Goal: Task Accomplishment & Management: Use online tool/utility

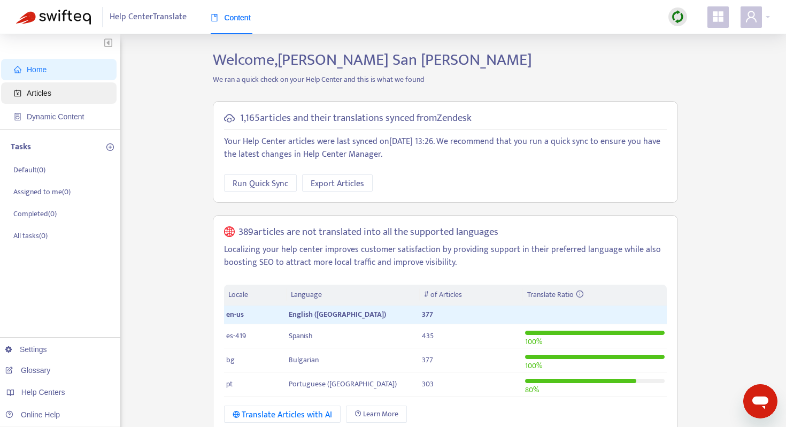
click at [40, 95] on span "Articles" at bounding box center [39, 93] width 25 height 9
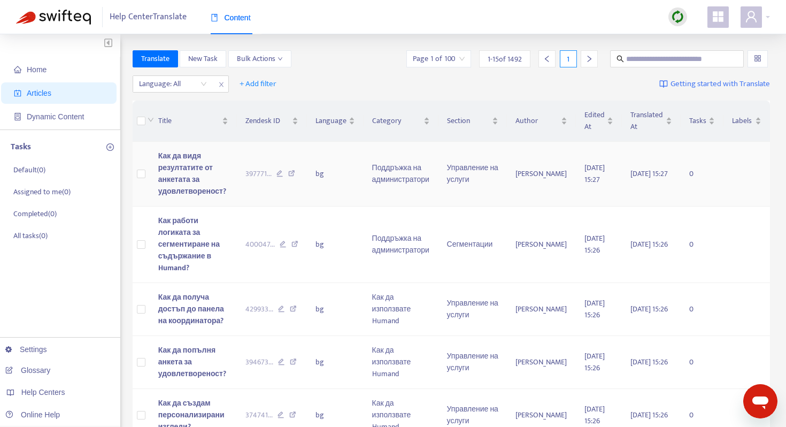
click at [326, 175] on td "bg" at bounding box center [335, 174] width 57 height 65
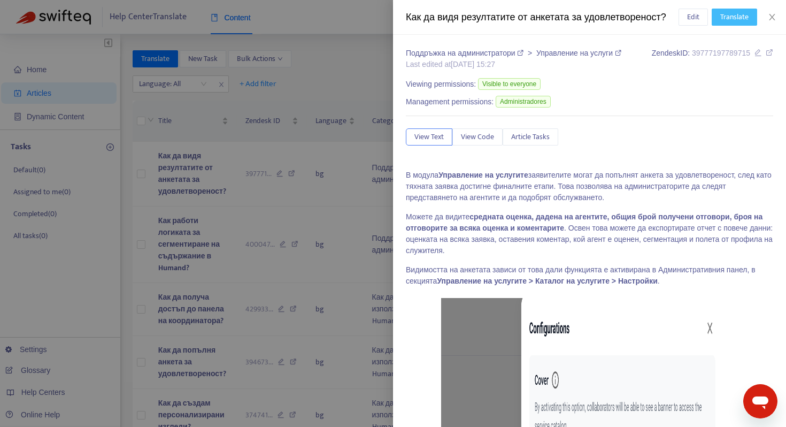
click at [737, 18] on span "Translate" at bounding box center [734, 17] width 28 height 12
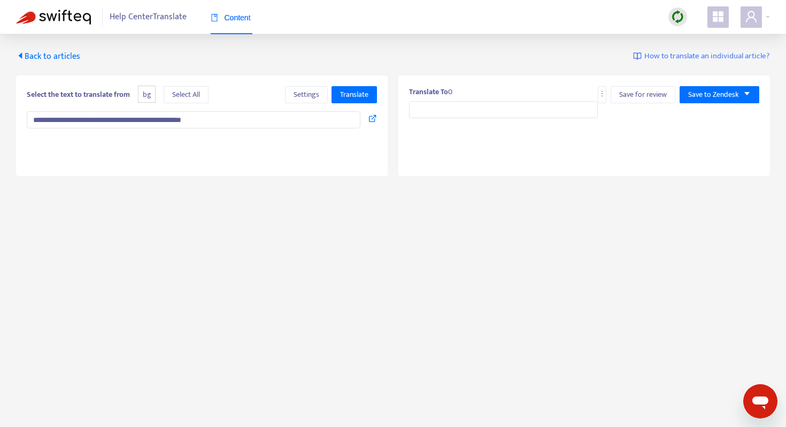
type input "**********"
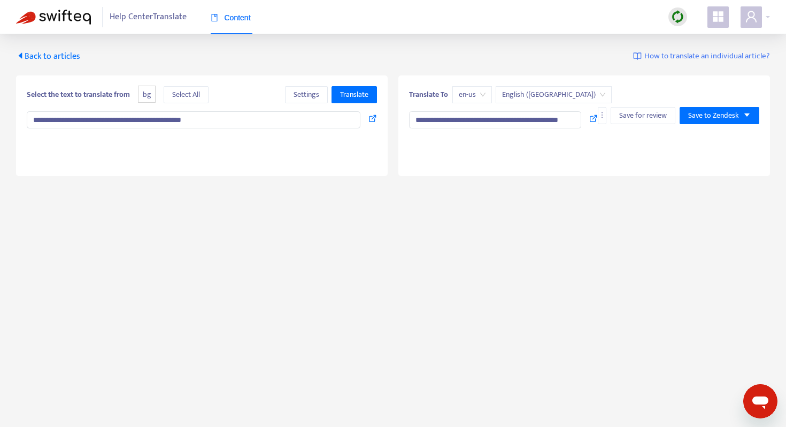
type textarea "**********"
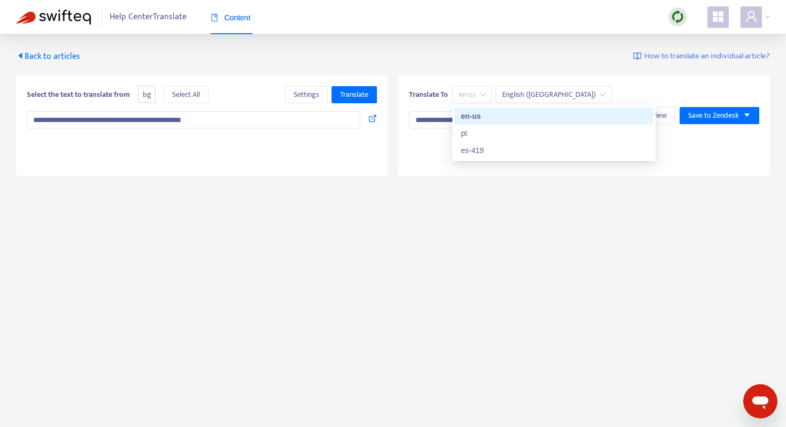
click at [465, 97] on span "en-us" at bounding box center [472, 95] width 27 height 16
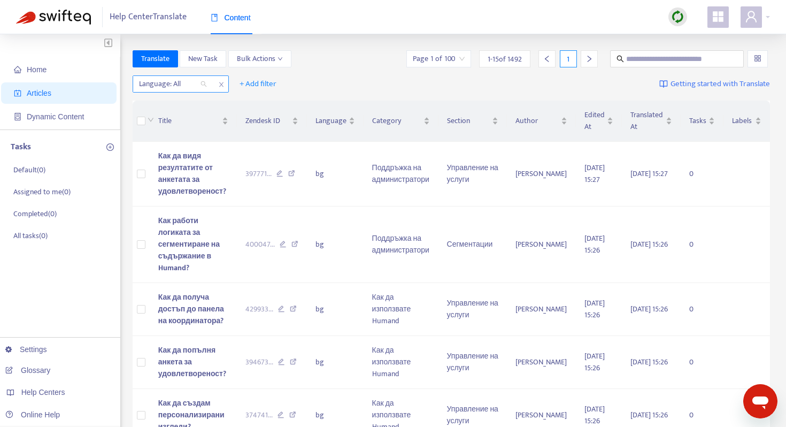
click at [166, 84] on div at bounding box center [167, 84] width 65 height 13
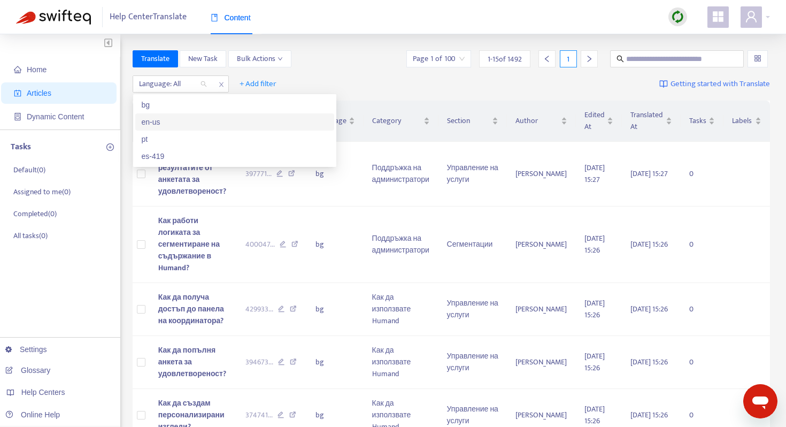
click at [168, 119] on div "en-us" at bounding box center [235, 122] width 186 height 12
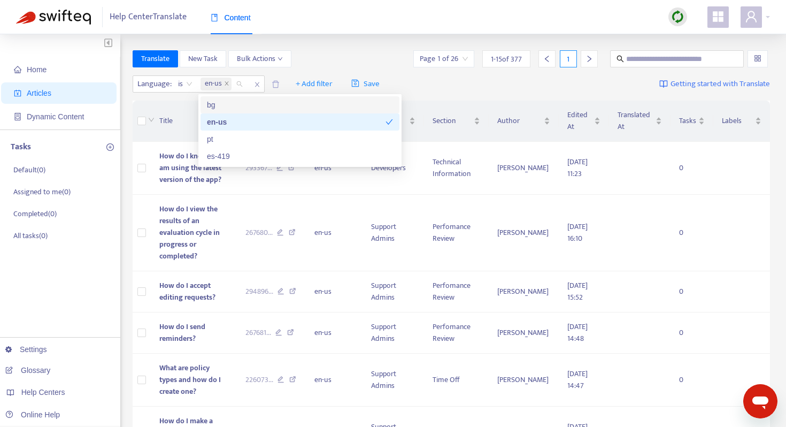
click at [323, 66] on div "Translate New Task Bulk Actions Page 1 of 26 1 - 15 of 377 1" at bounding box center [452, 58] width 638 height 17
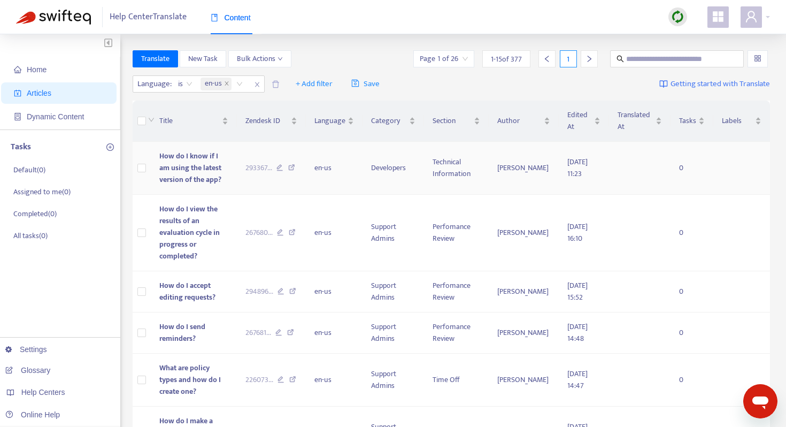
click at [146, 167] on td at bounding box center [142, 168] width 18 height 53
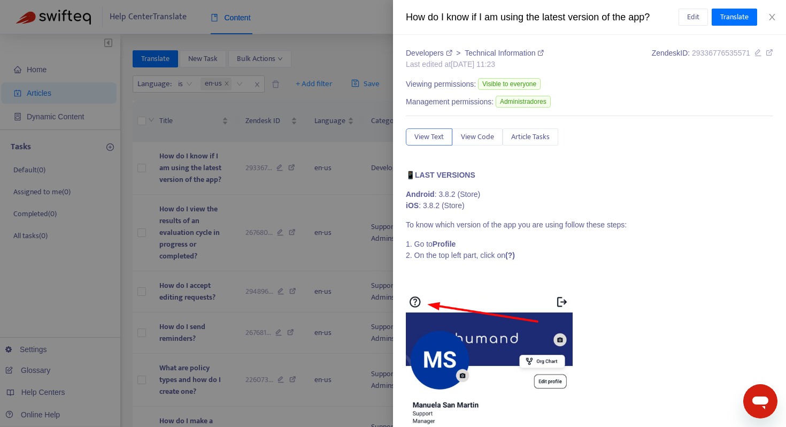
click at [138, 169] on div at bounding box center [393, 213] width 786 height 427
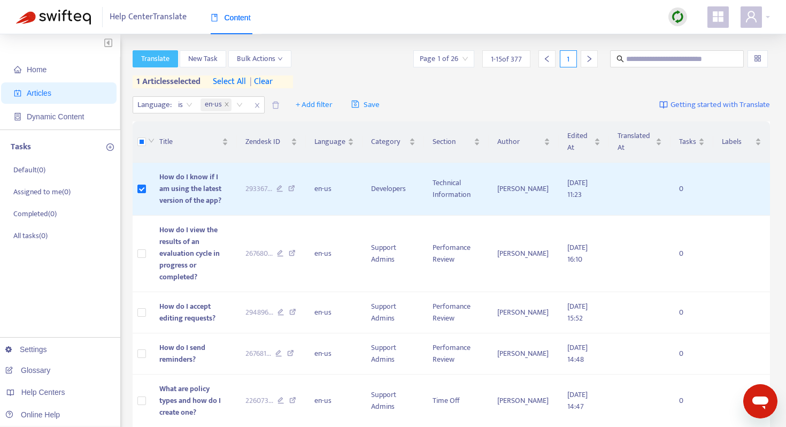
click at [147, 58] on span "Translate" at bounding box center [155, 59] width 28 height 12
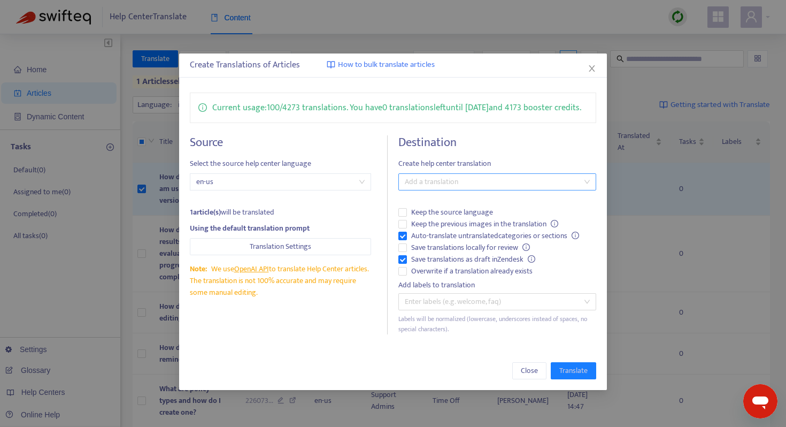
click at [435, 188] on div at bounding box center [492, 181] width 182 height 13
click at [529, 376] on span "Close" at bounding box center [529, 371] width 17 height 12
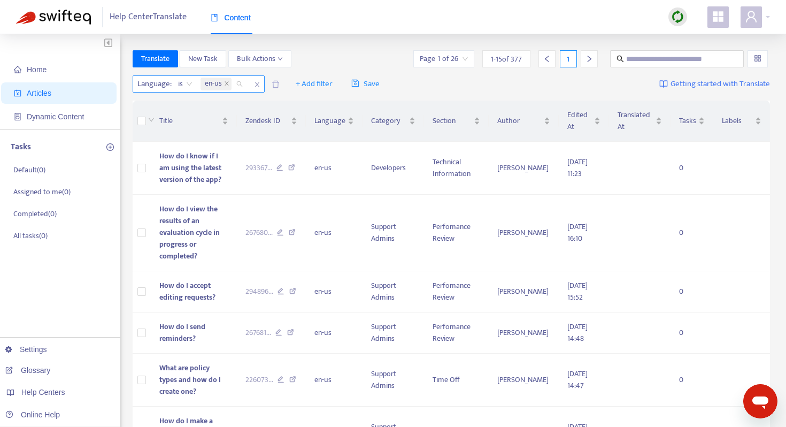
click at [229, 82] on span "en-us" at bounding box center [215, 84] width 31 height 13
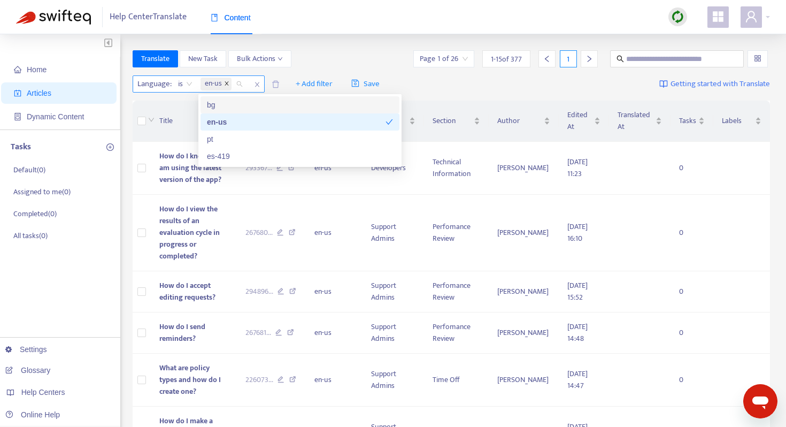
click at [227, 82] on icon "close" at bounding box center [226, 83] width 5 height 5
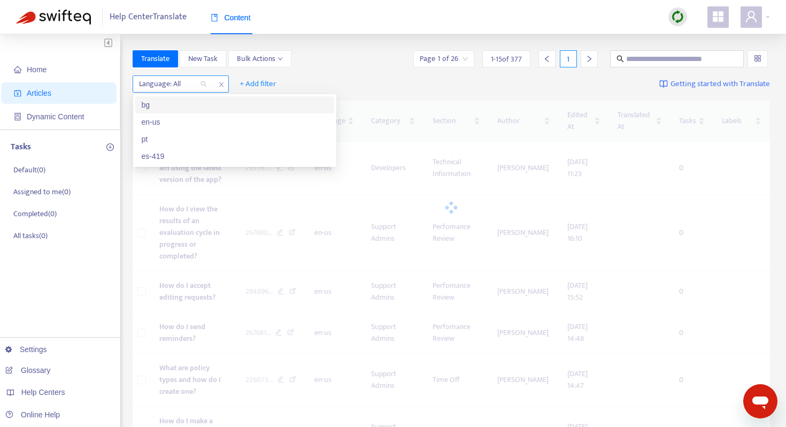
click at [173, 110] on div "bg" at bounding box center [235, 105] width 186 height 12
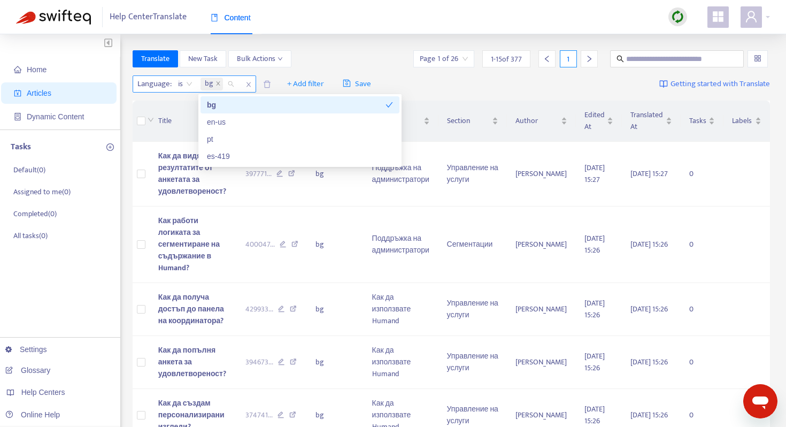
click at [353, 58] on div "Translate New Task Bulk Actions Page 1 of 26 1 - 15 of 377 1" at bounding box center [452, 58] width 638 height 17
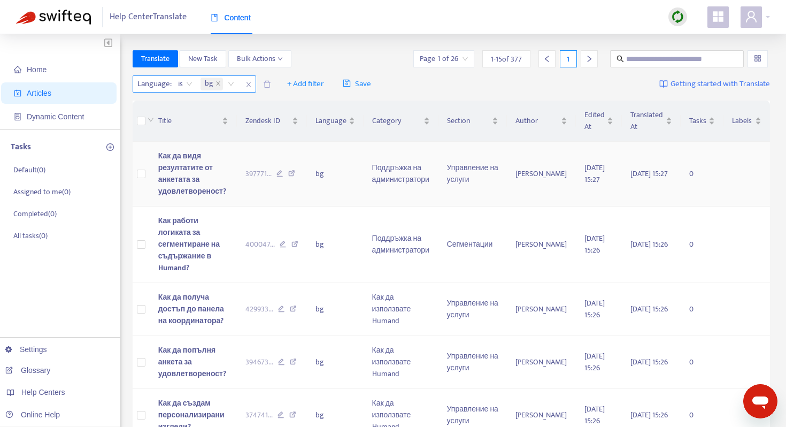
click at [295, 175] on icon at bounding box center [291, 175] width 7 height 10
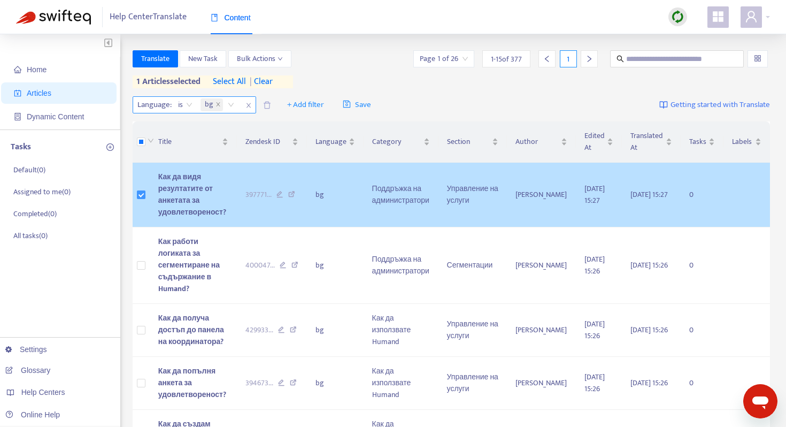
click at [140, 190] on label at bounding box center [141, 195] width 9 height 12
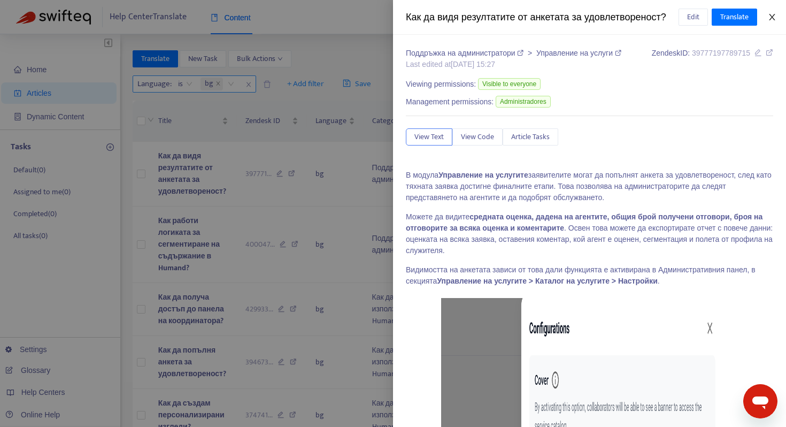
click at [772, 19] on icon "close" at bounding box center [772, 17] width 6 height 6
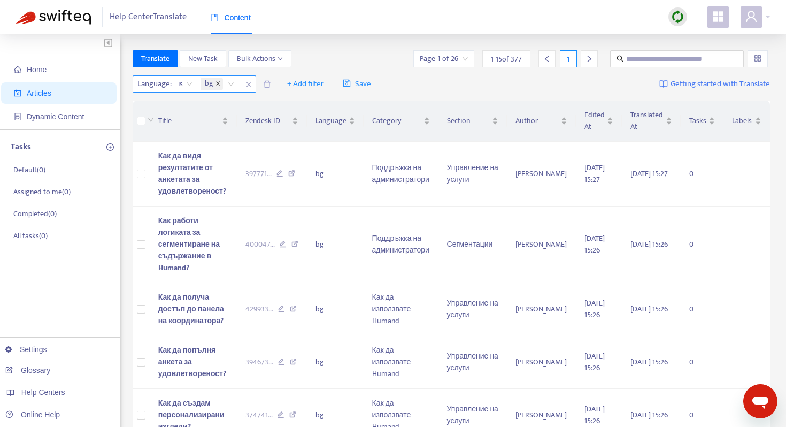
click at [219, 84] on icon "close" at bounding box center [218, 83] width 4 height 4
click at [187, 83] on div at bounding box center [167, 84] width 65 height 13
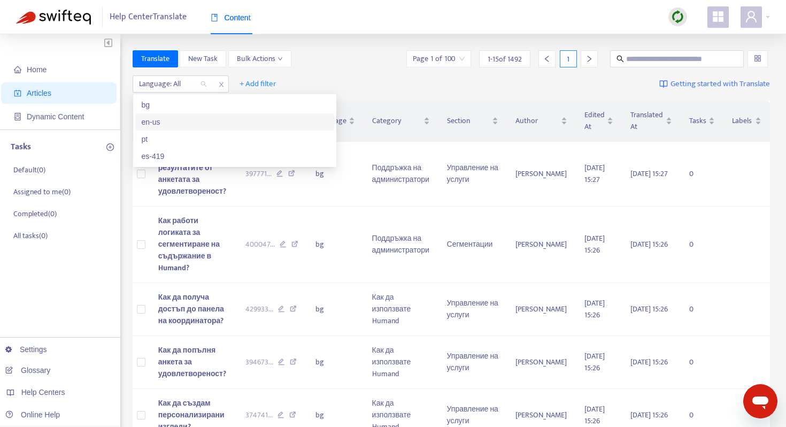
click at [178, 124] on div "en-us" at bounding box center [235, 122] width 186 height 12
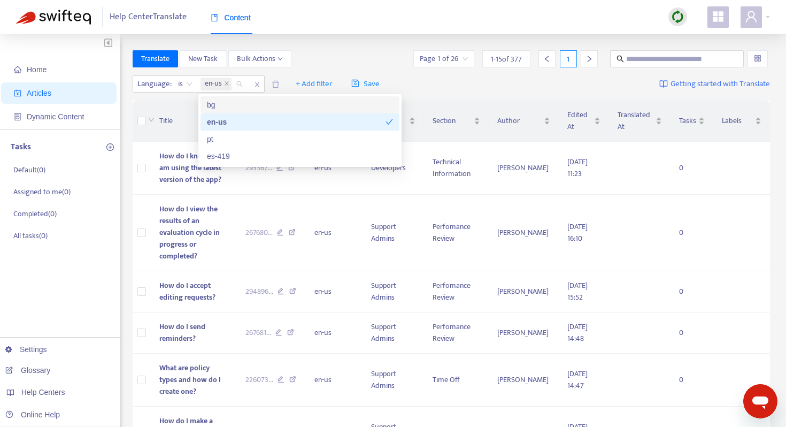
click at [323, 53] on div "Translate New Task Bulk Actions Page 1 of 26 1 - 15 of 377 1" at bounding box center [452, 58] width 638 height 17
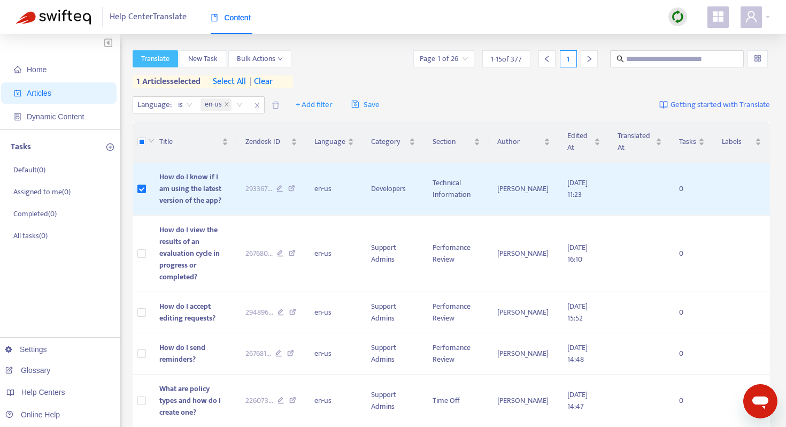
click at [161, 58] on span "Translate" at bounding box center [155, 59] width 28 height 12
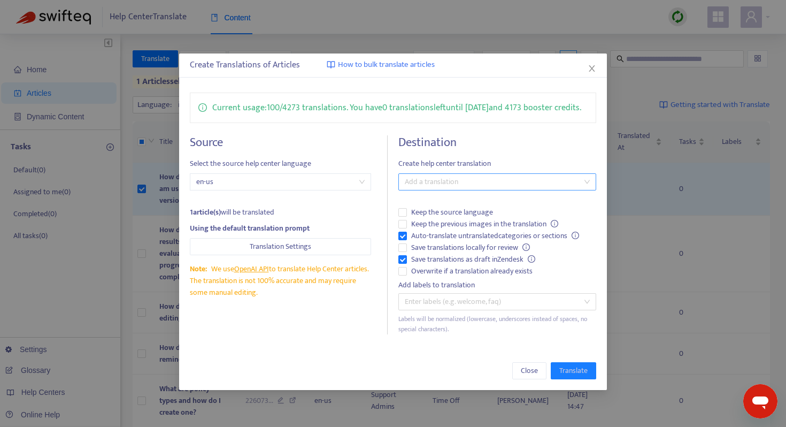
click at [441, 123] on div "Current usage: 100 / 4273 translations . You have 0 translations left until [DA…" at bounding box center [393, 107] width 406 height 30
click at [436, 188] on div at bounding box center [492, 181] width 182 height 13
click at [444, 139] on div "Current usage: 100 / 4273 translations . You have 0 translations left until [DA…" at bounding box center [393, 213] width 428 height 263
click at [593, 65] on icon "close" at bounding box center [592, 68] width 6 height 6
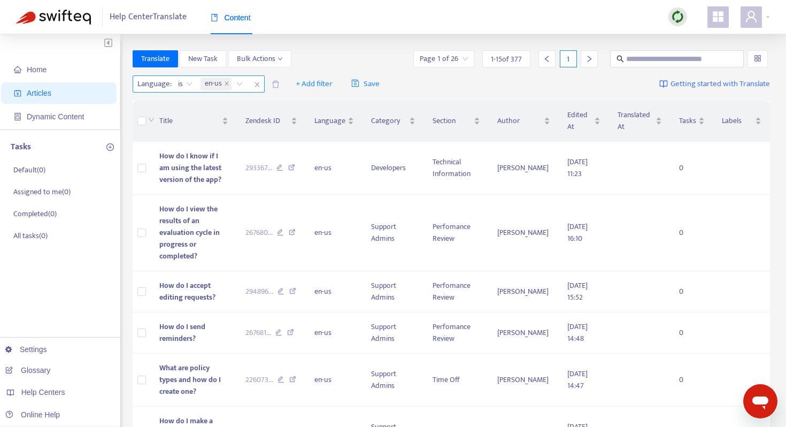
click at [257, 85] on icon "close" at bounding box center [256, 84] width 4 height 5
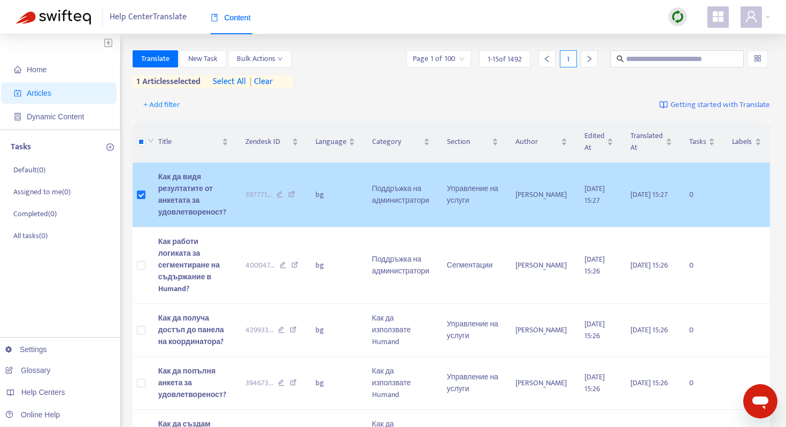
click at [235, 196] on td "Как да видя резултатите от анкетата за удовлетвореност?" at bounding box center [193, 195] width 87 height 65
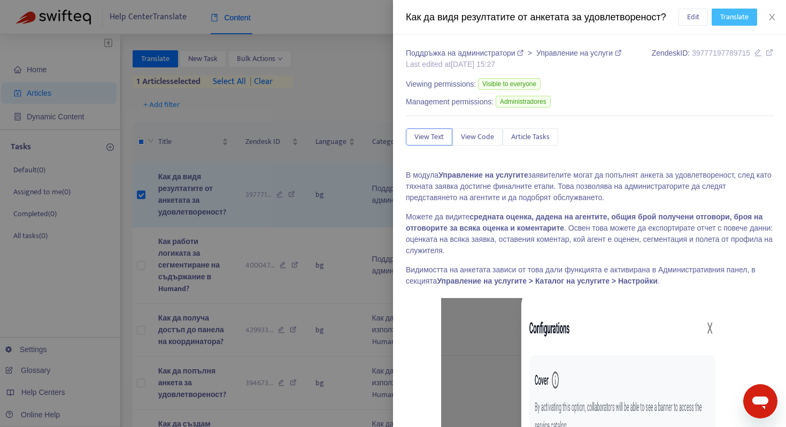
click at [727, 11] on span "Translate" at bounding box center [734, 17] width 28 height 12
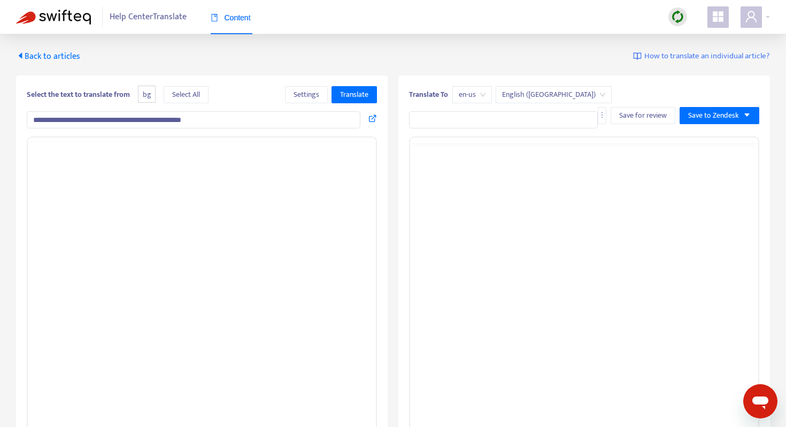
type input "**********"
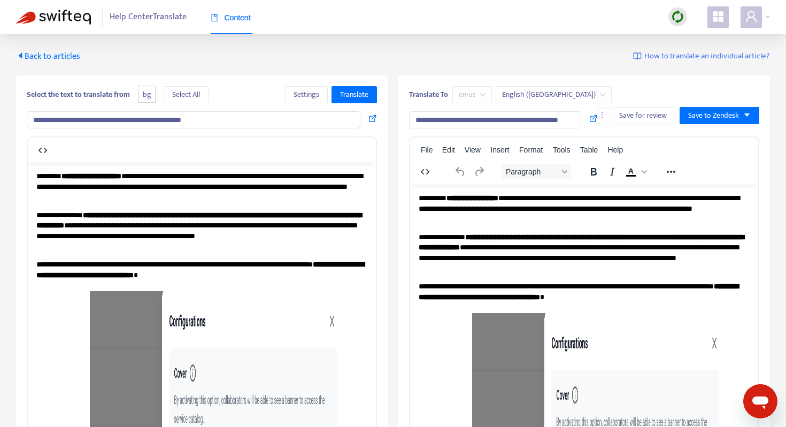
click at [477, 89] on span "en-us" at bounding box center [472, 95] width 27 height 16
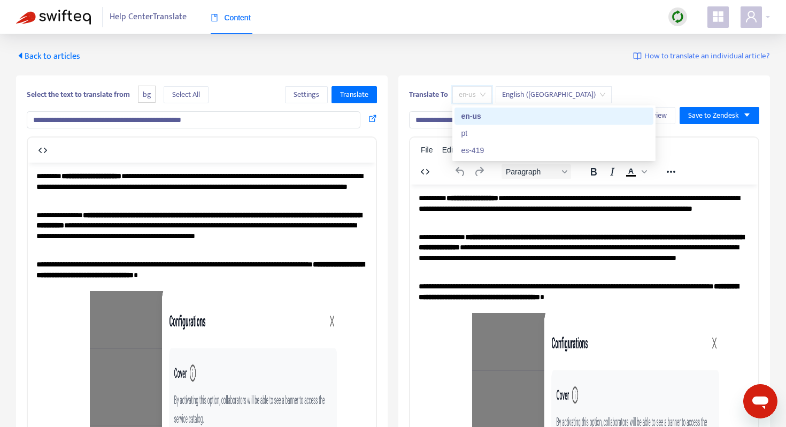
click at [477, 89] on span "en-us" at bounding box center [472, 95] width 27 height 16
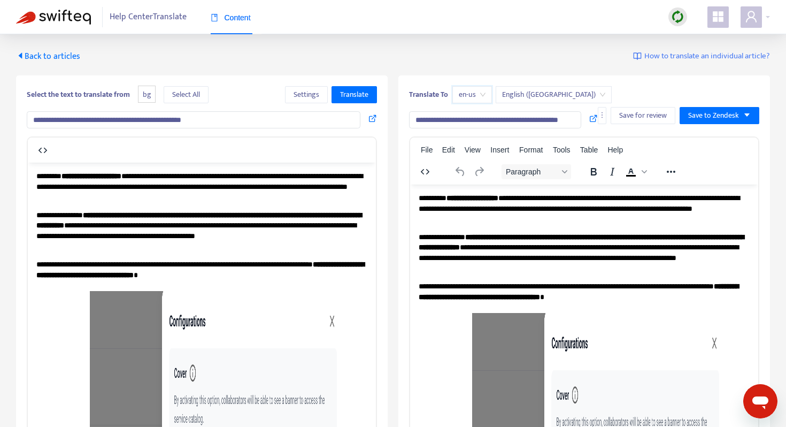
click at [43, 51] on span "Back to articles" at bounding box center [48, 56] width 64 height 14
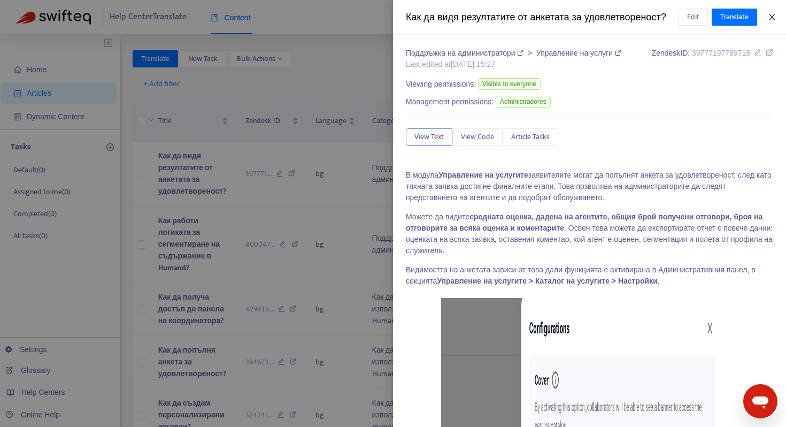
click at [772, 18] on icon "close" at bounding box center [772, 17] width 6 height 6
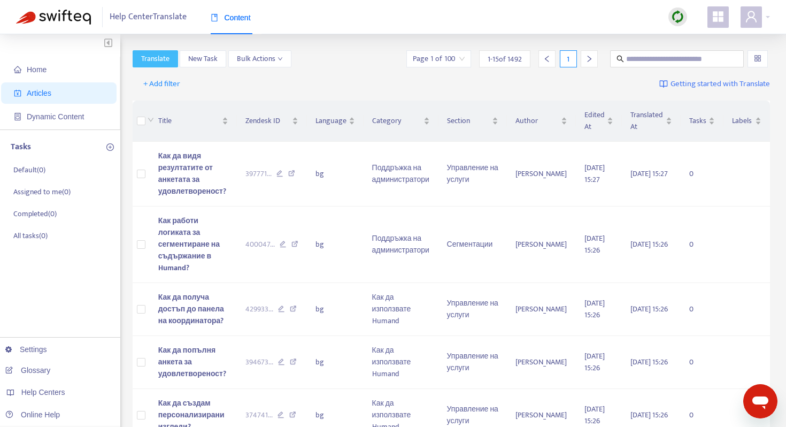
click at [171, 55] on button "Translate" at bounding box center [155, 58] width 45 height 17
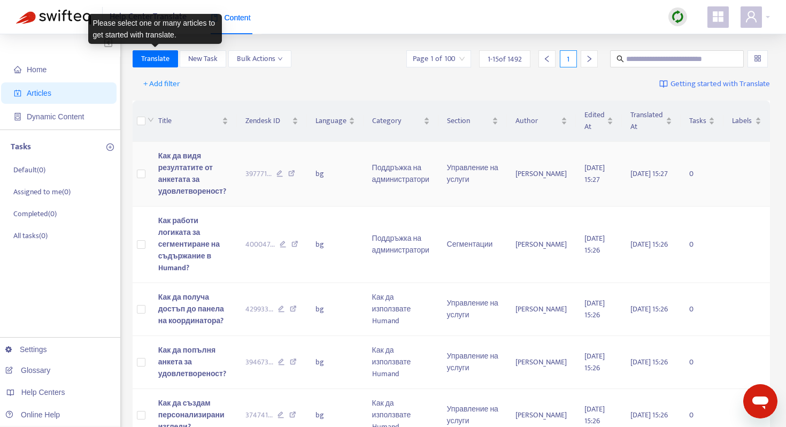
click at [136, 181] on td at bounding box center [141, 174] width 17 height 65
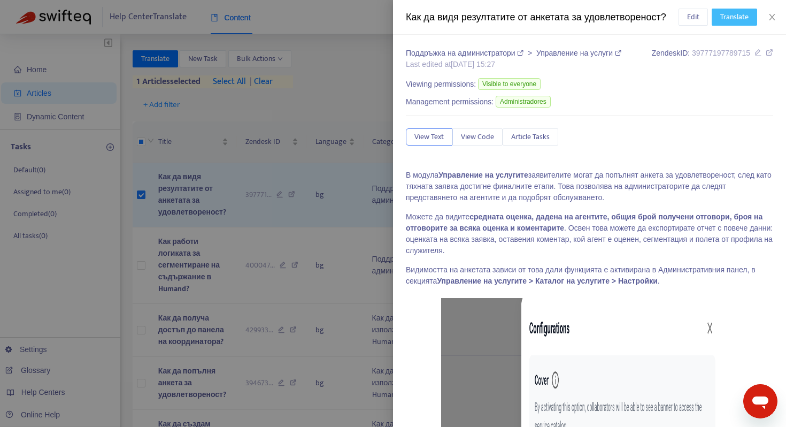
click at [732, 12] on span "Translate" at bounding box center [734, 17] width 28 height 12
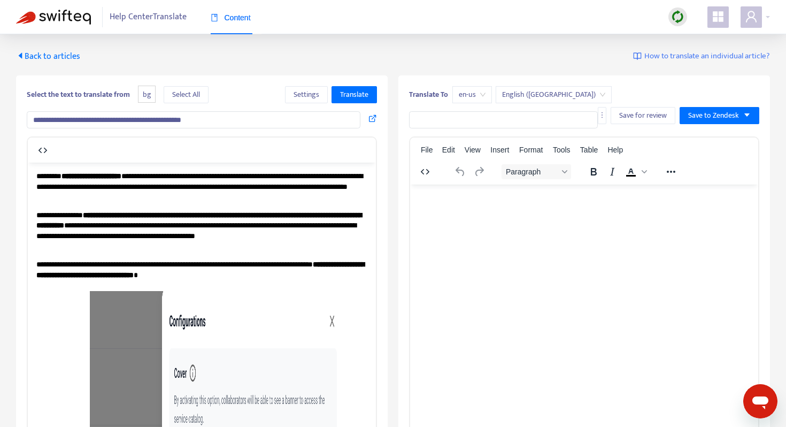
type input "**********"
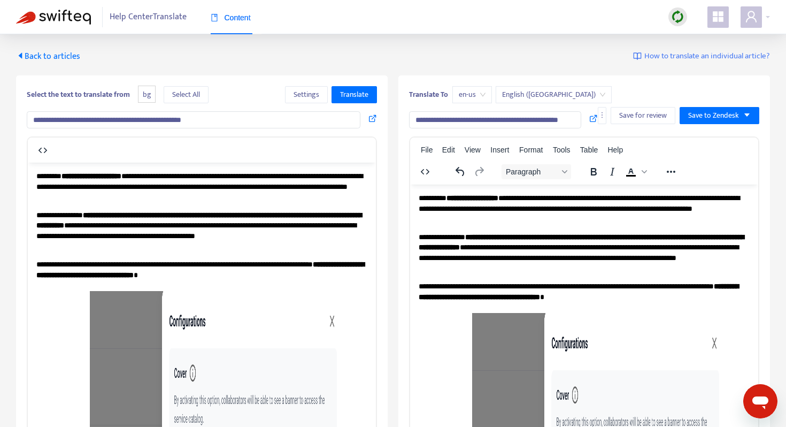
click at [465, 95] on span "en-us" at bounding box center [472, 95] width 27 height 16
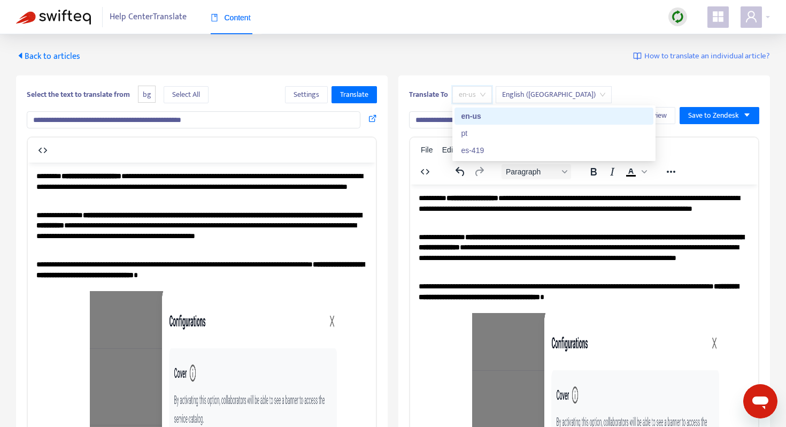
click at [475, 96] on span "en-us" at bounding box center [472, 95] width 27 height 16
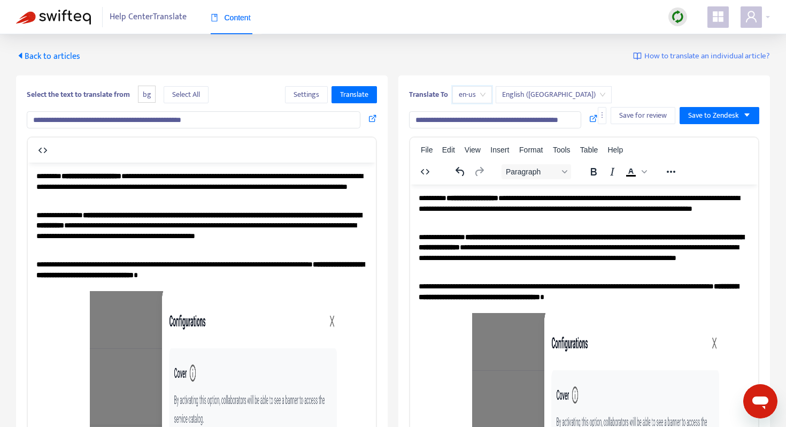
click at [41, 55] on span "Back to articles" at bounding box center [48, 56] width 64 height 14
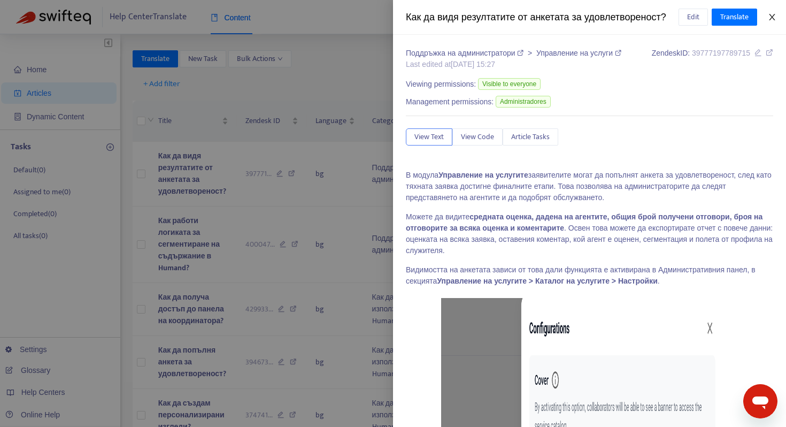
click at [768, 16] on icon "close" at bounding box center [772, 17] width 9 height 9
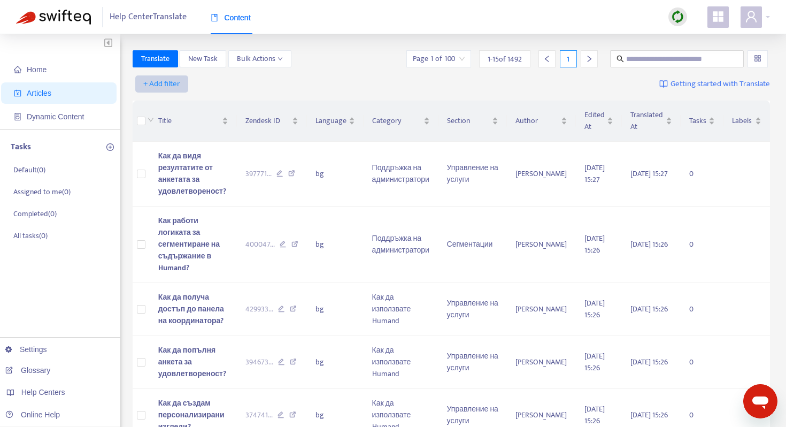
click at [163, 86] on span "+ Add filter" at bounding box center [161, 84] width 37 height 13
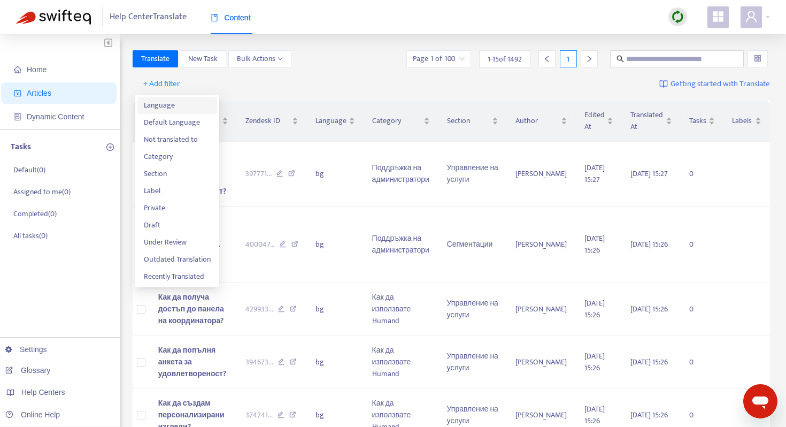
click at [177, 111] on li "Language" at bounding box center [177, 105] width 80 height 17
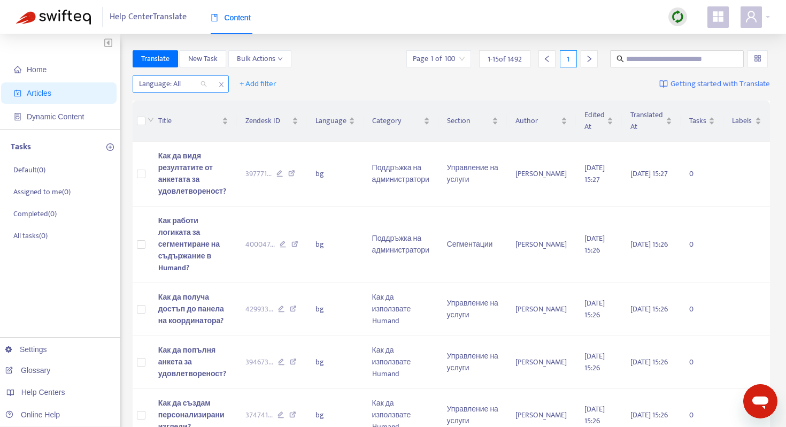
click at [184, 87] on div at bounding box center [167, 84] width 65 height 13
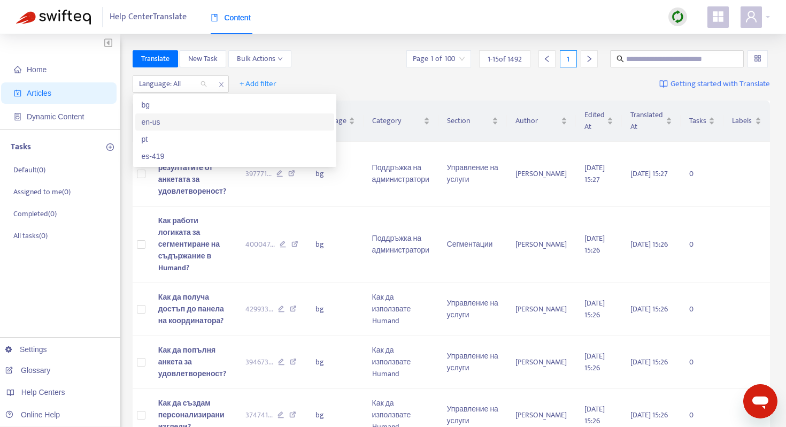
click at [184, 121] on div "en-us" at bounding box center [235, 122] width 186 height 12
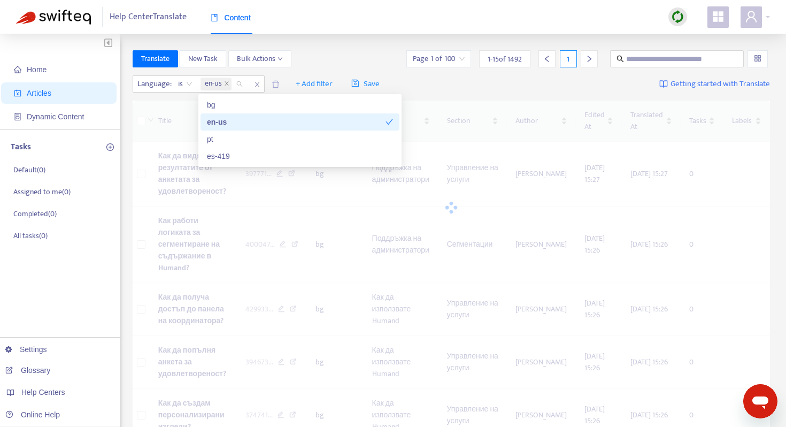
click at [252, 120] on div "en-us" at bounding box center [296, 122] width 179 height 12
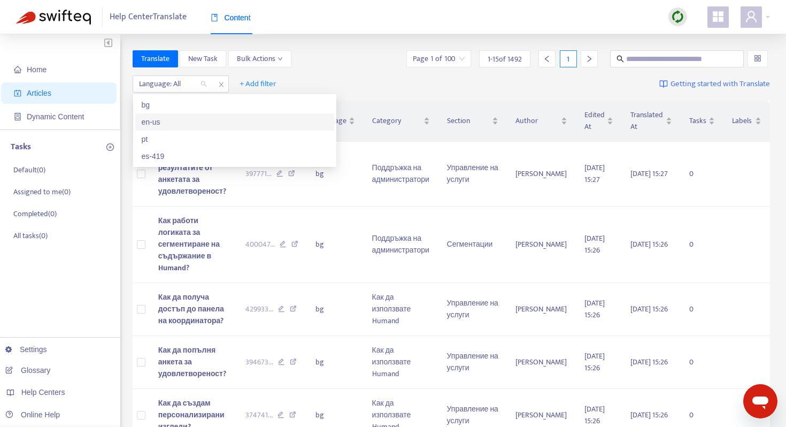
click at [190, 123] on div "en-us" at bounding box center [235, 122] width 186 height 12
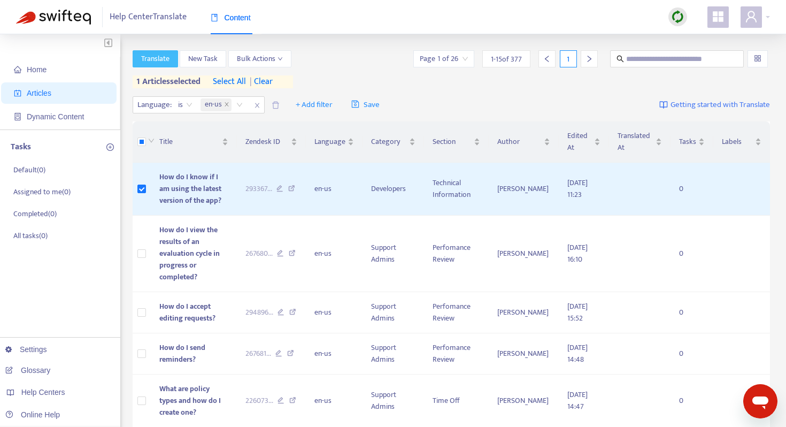
click at [166, 53] on span "Translate" at bounding box center [155, 59] width 28 height 12
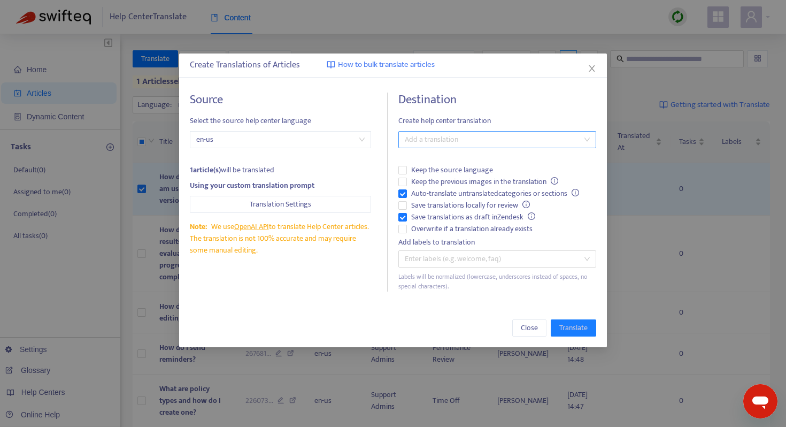
click at [495, 142] on div "Source Select the source help center language en-us 1 article(s) will be transl…" at bounding box center [393, 192] width 428 height 220
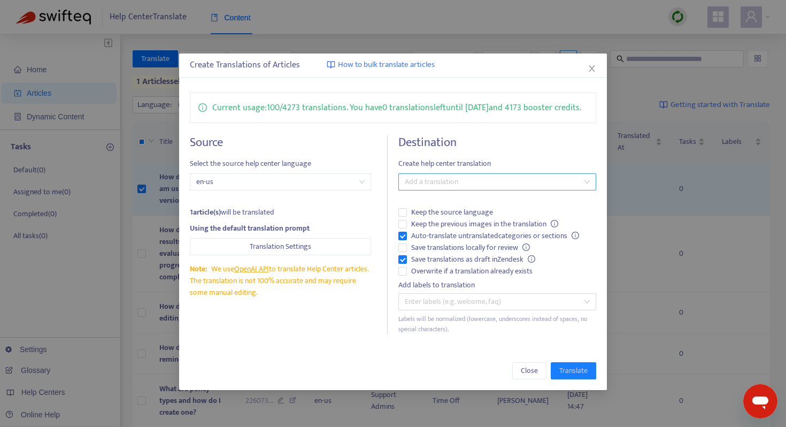
click at [481, 188] on div at bounding box center [492, 181] width 182 height 13
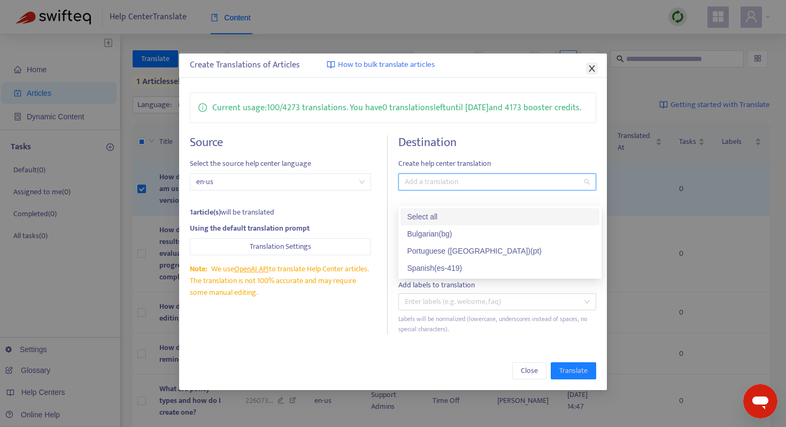
click at [590, 74] on button "Close" at bounding box center [592, 69] width 12 height 12
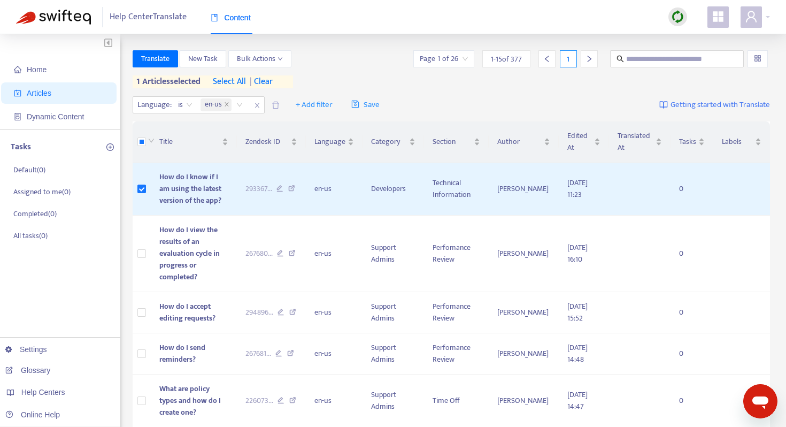
click at [676, 13] on img at bounding box center [677, 16] width 13 height 13
click at [691, 50] on link "Full Sync" at bounding box center [696, 56] width 38 height 12
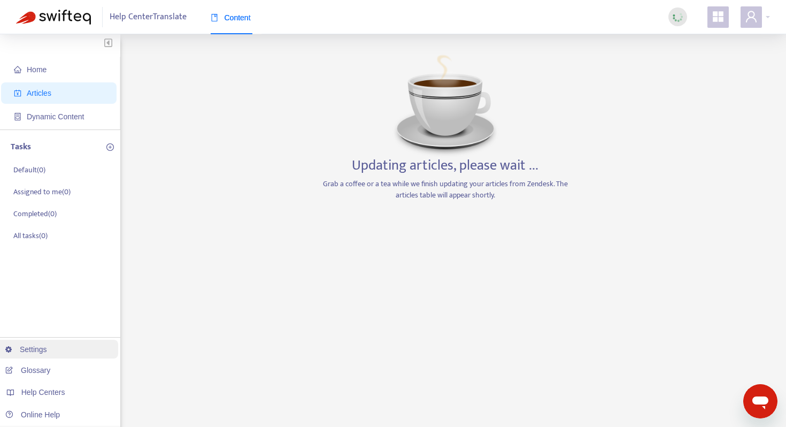
click at [47, 353] on link "Settings" at bounding box center [26, 349] width 42 height 9
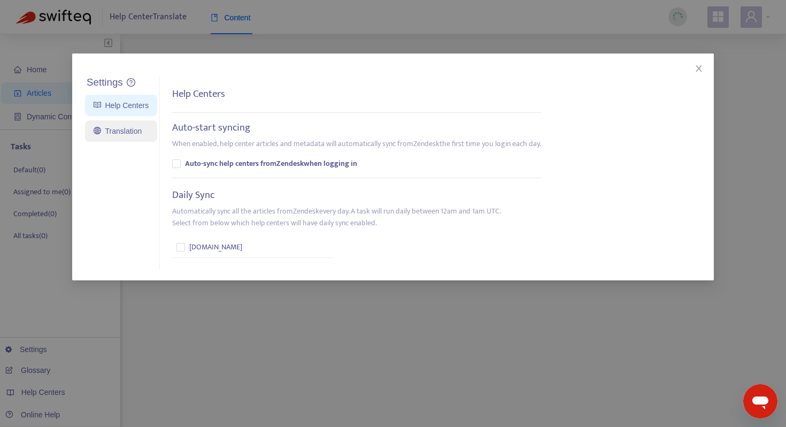
click at [129, 135] on link "Translation" at bounding box center [118, 131] width 48 height 9
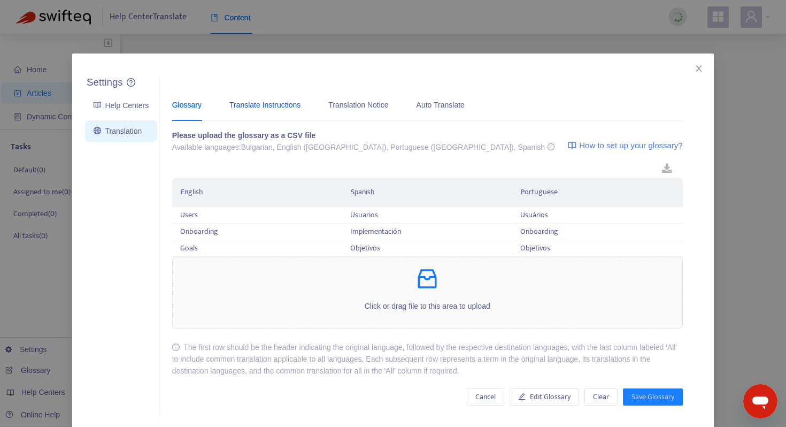
click at [270, 105] on div "Translate Instructions" at bounding box center [264, 105] width 71 height 12
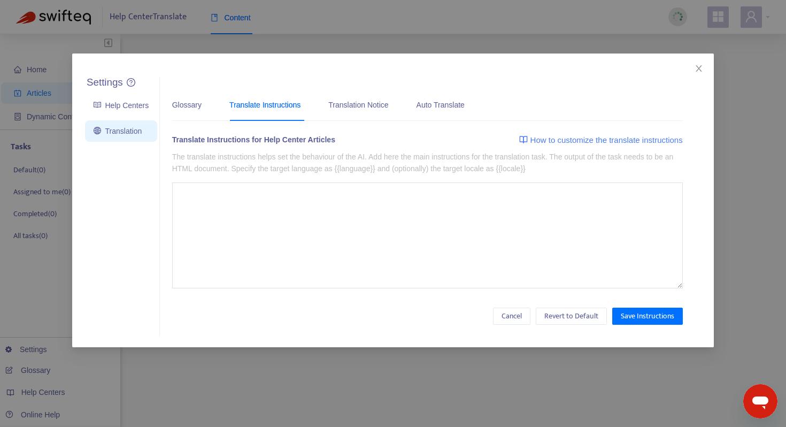
type textarea "**********"
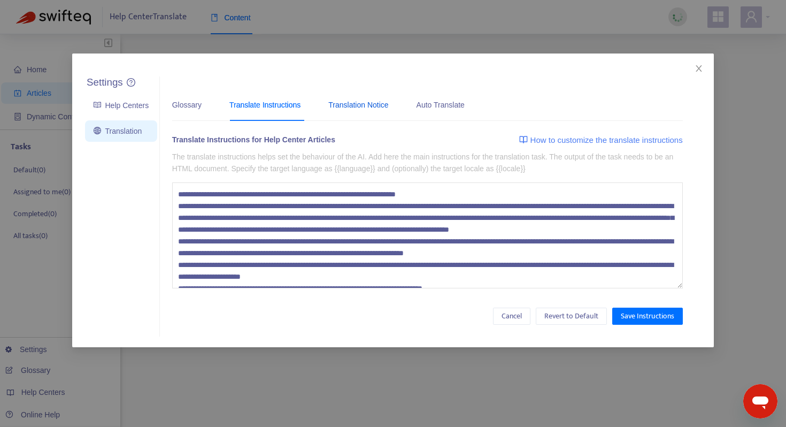
click at [344, 103] on div "Translation Notice" at bounding box center [358, 105] width 60 height 12
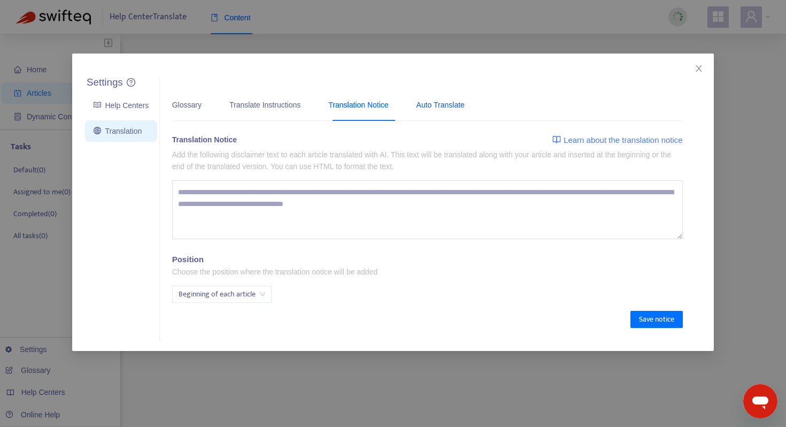
click at [447, 103] on div "Auto Translate" at bounding box center [440, 105] width 48 height 12
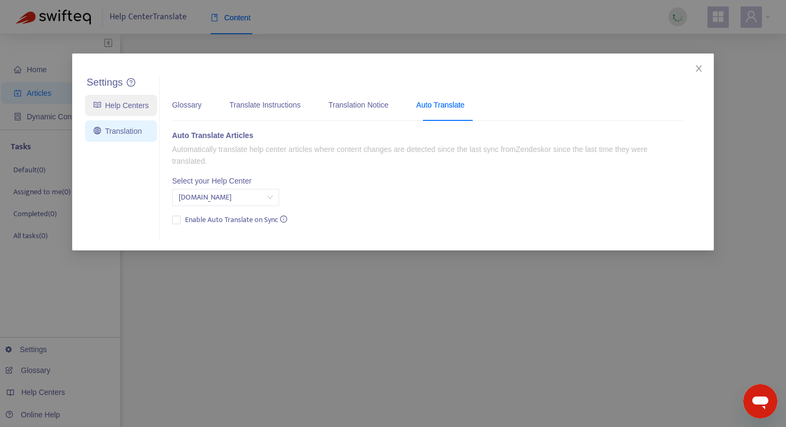
click at [136, 110] on link "Help Centers" at bounding box center [121, 105] width 55 height 9
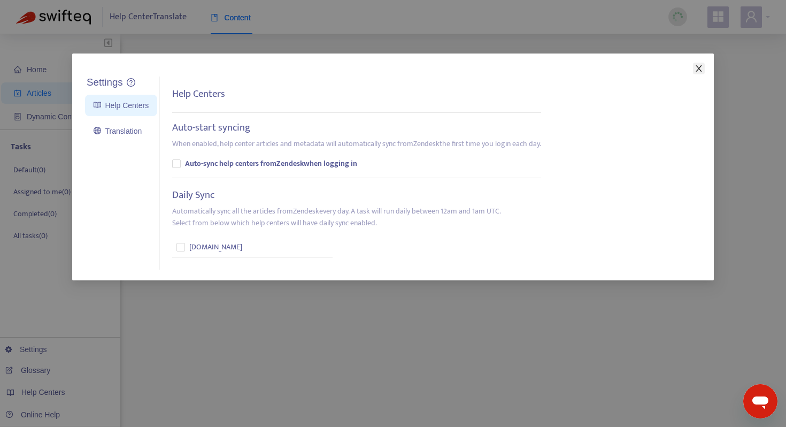
click at [704, 71] on span "Close" at bounding box center [699, 68] width 12 height 9
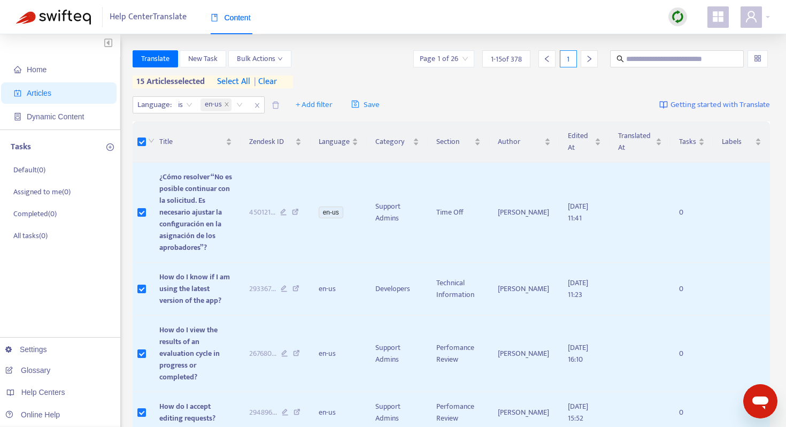
click at [233, 77] on span "select all" at bounding box center [233, 81] width 33 height 13
click at [158, 60] on span "Translate" at bounding box center [155, 59] width 28 height 12
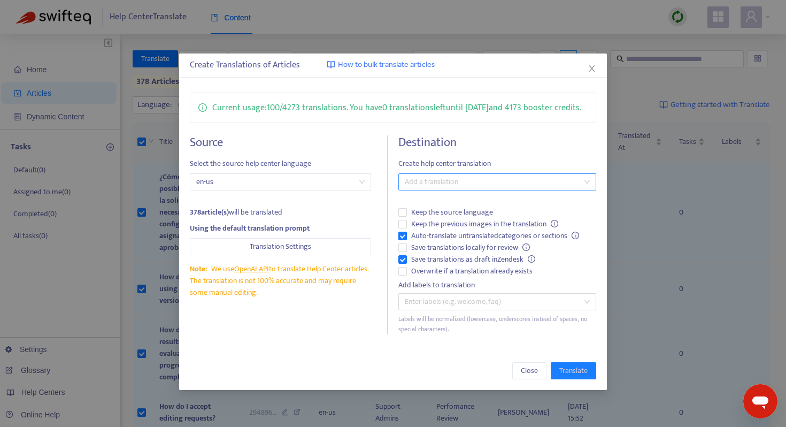
click at [474, 188] on div at bounding box center [492, 181] width 182 height 13
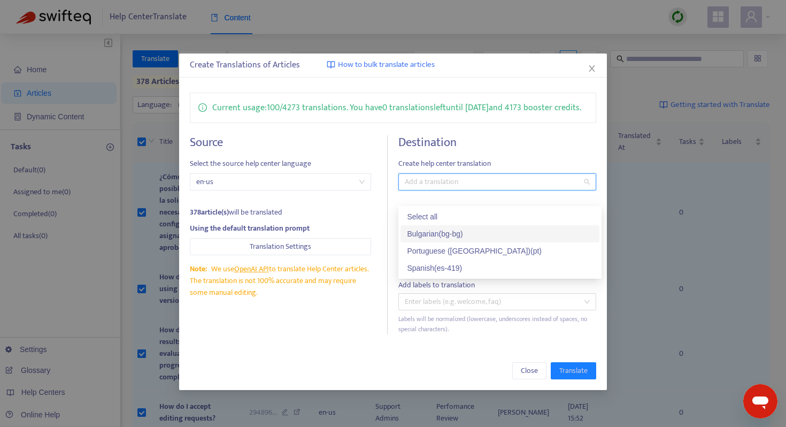
click at [476, 230] on div "Bulgarian ( bg-bg )" at bounding box center [500, 234] width 186 height 12
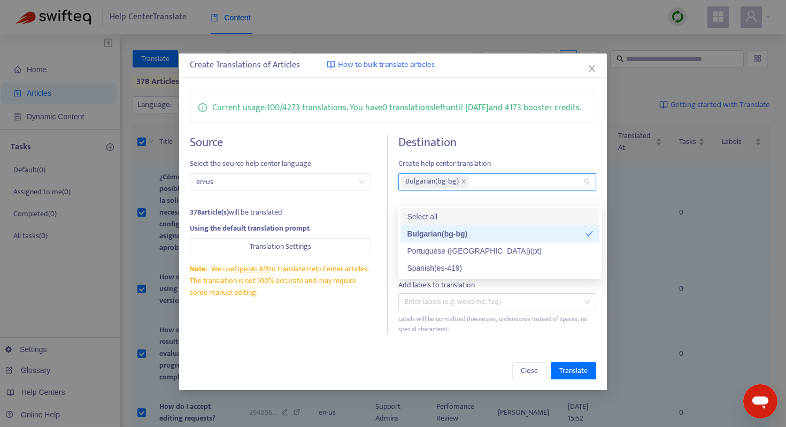
click at [537, 148] on h4 "Destination" at bounding box center [497, 142] width 198 height 14
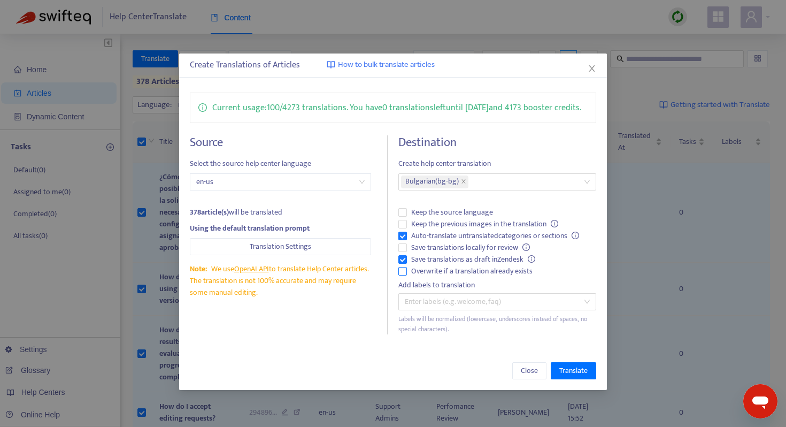
click at [456, 277] on span "Overwrite if a translation already exists" at bounding box center [472, 271] width 130 height 12
click at [436, 265] on span "Save translations as draft in Zendesk" at bounding box center [473, 259] width 133 height 12
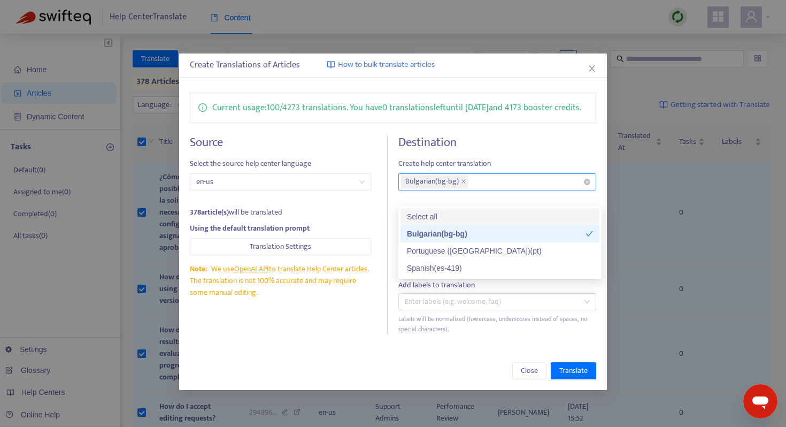
click at [498, 189] on div "Bulgarian ( bg-bg )" at bounding box center [492, 181] width 182 height 15
click at [507, 169] on div "Destination Create help center translation Bulgarian ( bg-bg ) Keep the source …" at bounding box center [497, 234] width 198 height 199
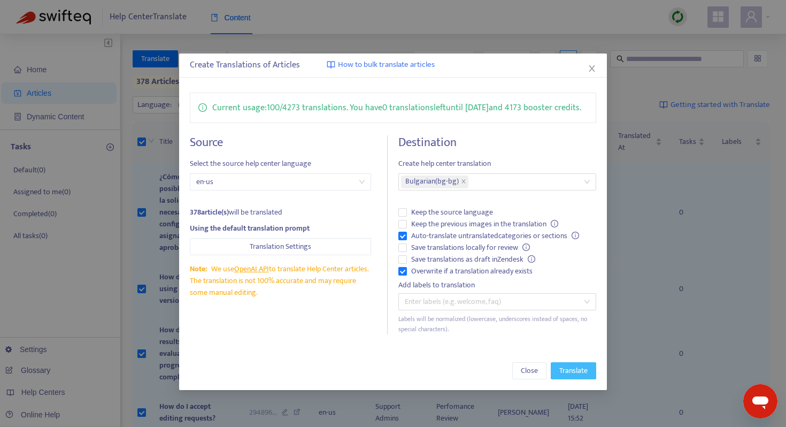
click at [578, 376] on span "Translate" at bounding box center [573, 371] width 28 height 12
